Goal: Information Seeking & Learning: Learn about a topic

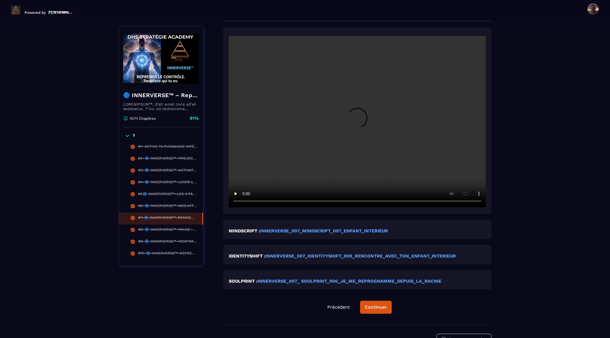
scroll to position [149, 0]
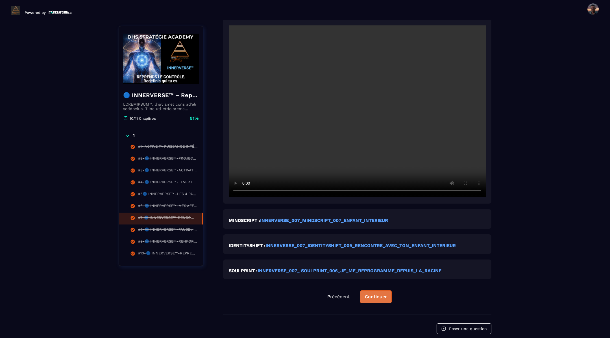
click at [386, 298] on div "Continuer" at bounding box center [376, 297] width 22 height 6
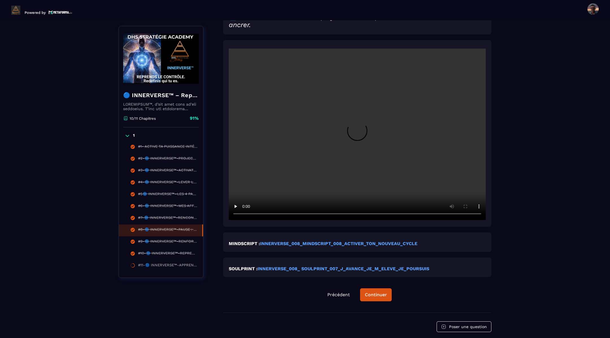
scroll to position [188, 0]
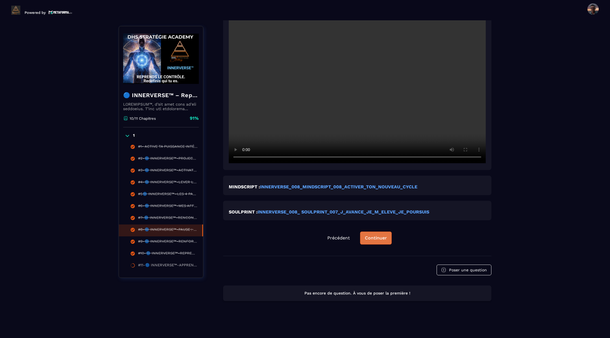
click at [374, 241] on button "Continuer" at bounding box center [376, 237] width 32 height 13
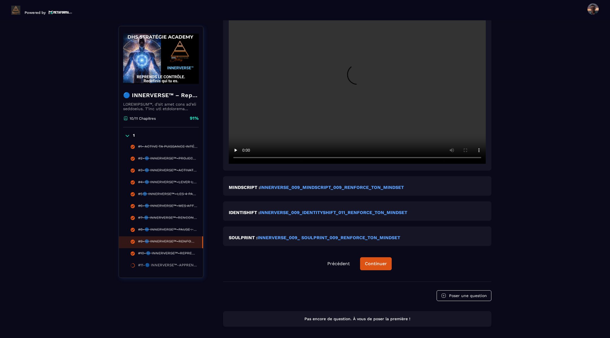
scroll to position [185, 0]
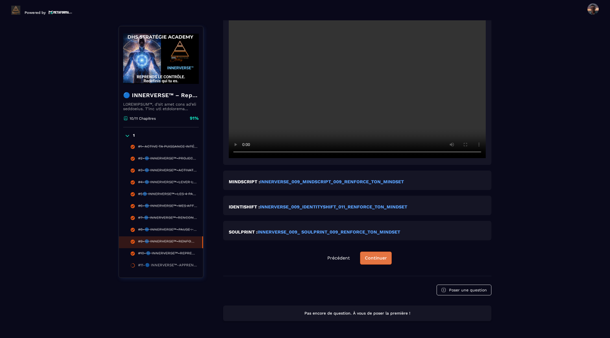
click at [373, 259] on div "Continuer" at bounding box center [376, 258] width 22 height 6
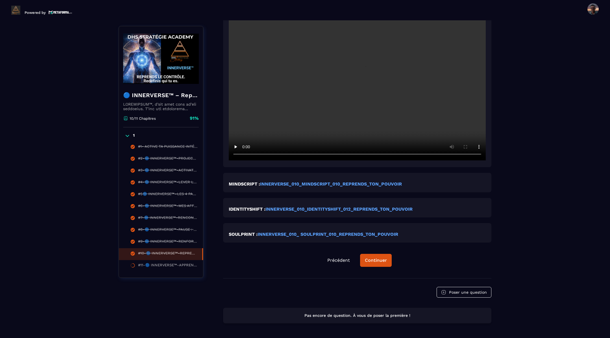
scroll to position [189, 0]
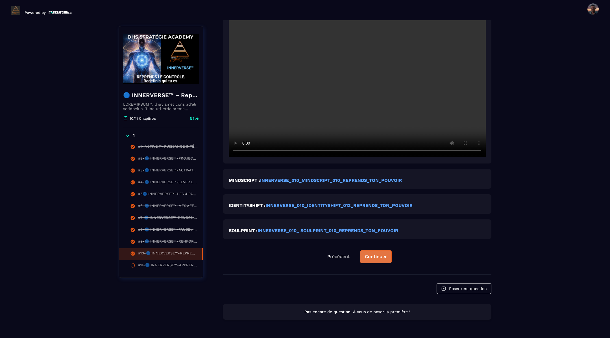
click at [376, 253] on button "Continuer" at bounding box center [376, 256] width 32 height 13
